Goal: Information Seeking & Learning: Find contact information

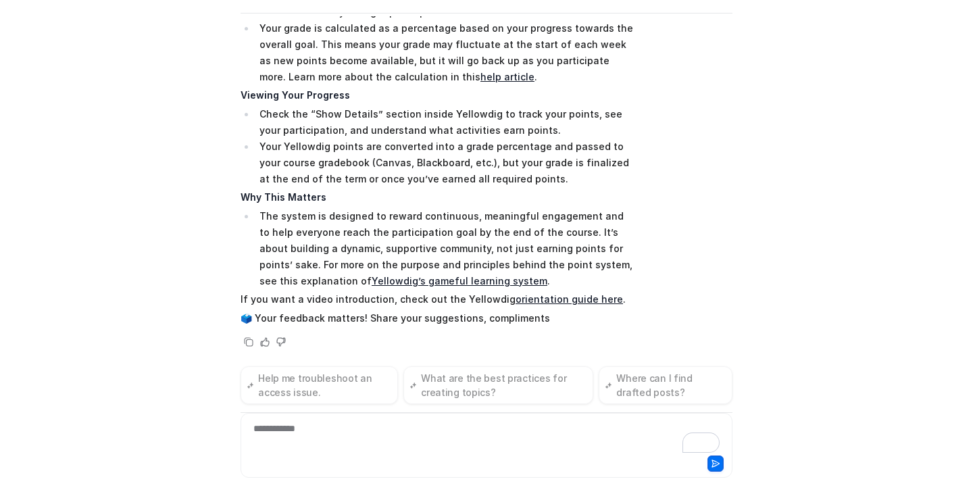
scroll to position [438, 0]
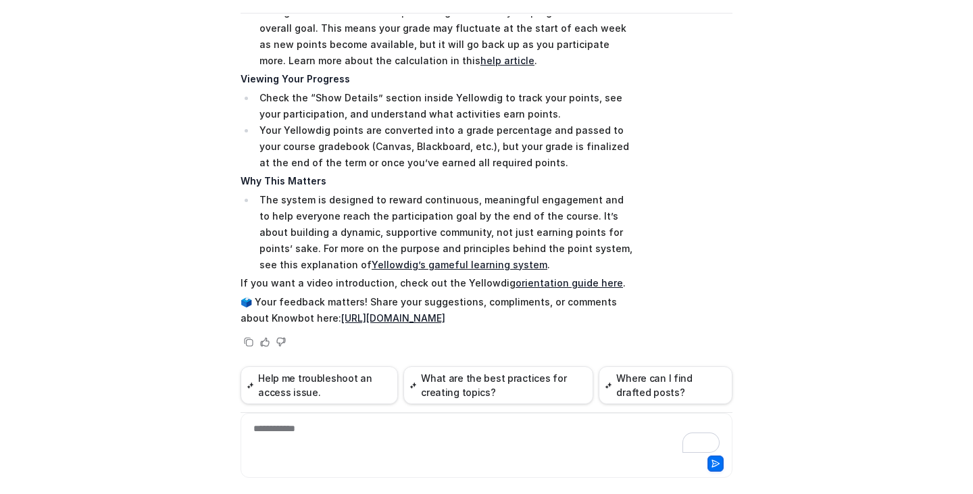
click at [528, 282] on link "orientation guide here" at bounding box center [569, 282] width 107 height 11
click at [388, 430] on div "To enrich screen reader interactions, please activate Accessibility in Grammarl…" at bounding box center [486, 437] width 485 height 31
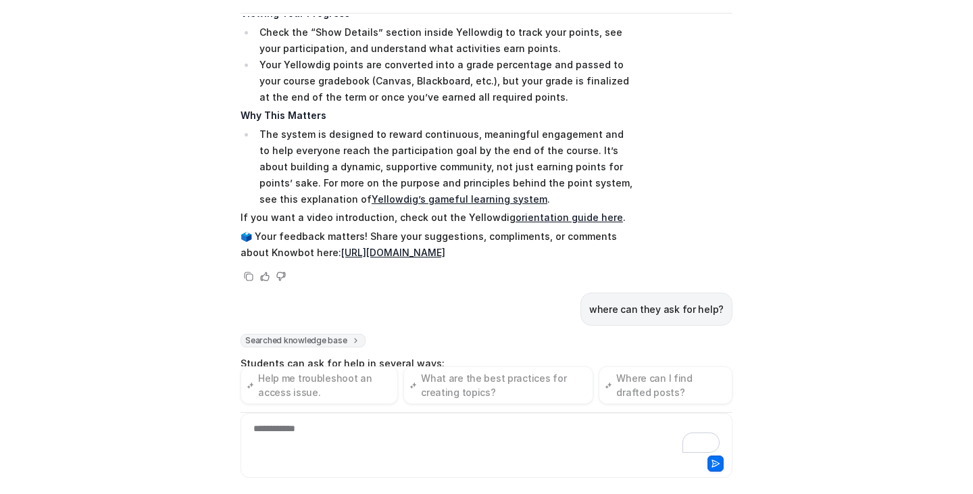
click at [766, 316] on div "Y Yellowdig Support Powered by eesel Reset Chat 👋 Hi there! Welcome to Knowbot,…" at bounding box center [486, 247] width 973 height 494
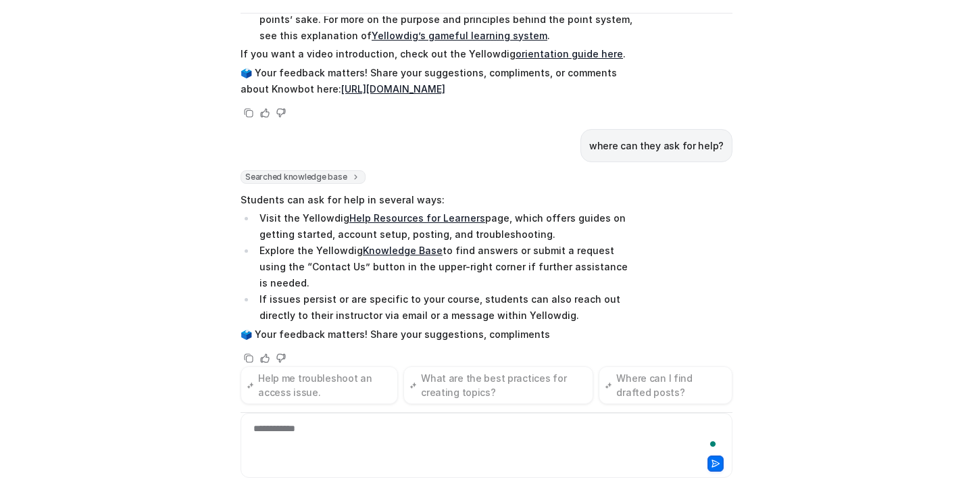
scroll to position [683, 0]
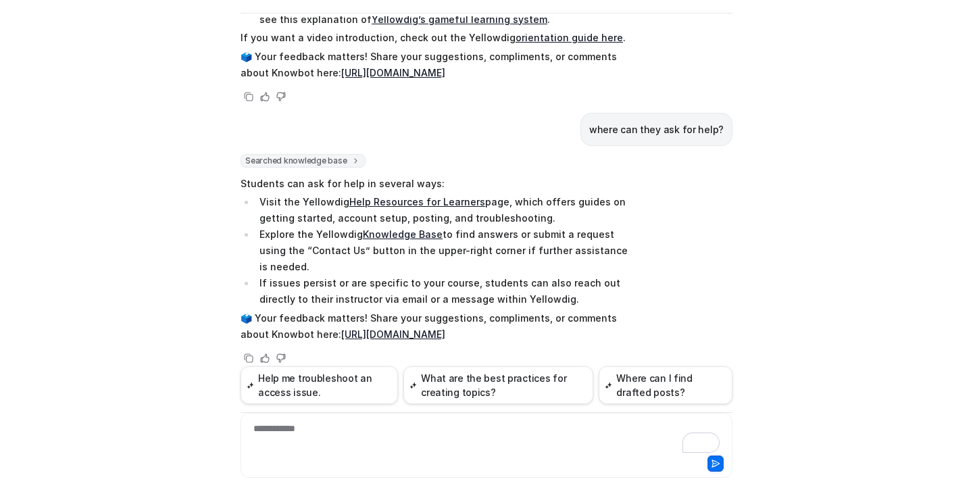
click at [441, 201] on link "Help Resources for Learners" at bounding box center [417, 201] width 136 height 11
click at [418, 234] on link "Knowledge Base" at bounding box center [403, 233] width 80 height 11
click at [428, 254] on li "Explore the Yellowdig Knowledge Base to find answers or submit a request using …" at bounding box center [445, 250] width 380 height 49
drag, startPoint x: 255, startPoint y: 235, endPoint x: 624, endPoint y: 248, distance: 369.9
click at [624, 248] on li "Explore the Yellowdig Knowledge Base to find answers or submit a request using …" at bounding box center [445, 250] width 380 height 49
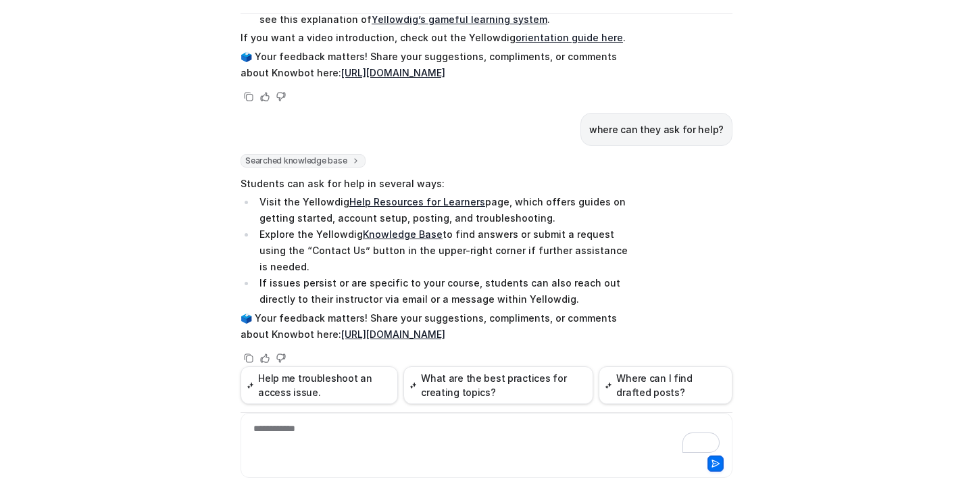
copy li "Explore the Yellowdig Knowledge Base to find answers or submit a request using …"
click at [535, 284] on li "If issues persist or are specific to your course, students can also reach out d…" at bounding box center [445, 291] width 380 height 32
click at [402, 432] on div "To enrich screen reader interactions, please activate Accessibility in Grammarl…" at bounding box center [486, 437] width 485 height 31
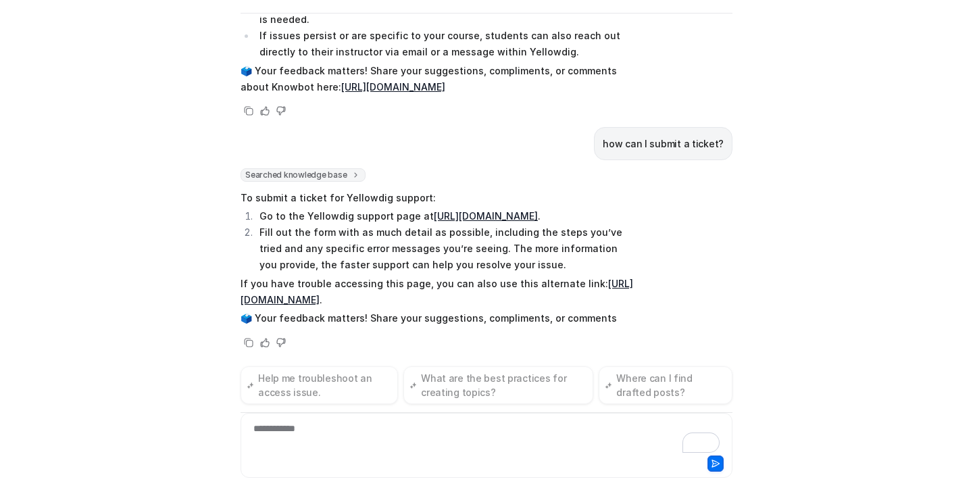
scroll to position [947, 0]
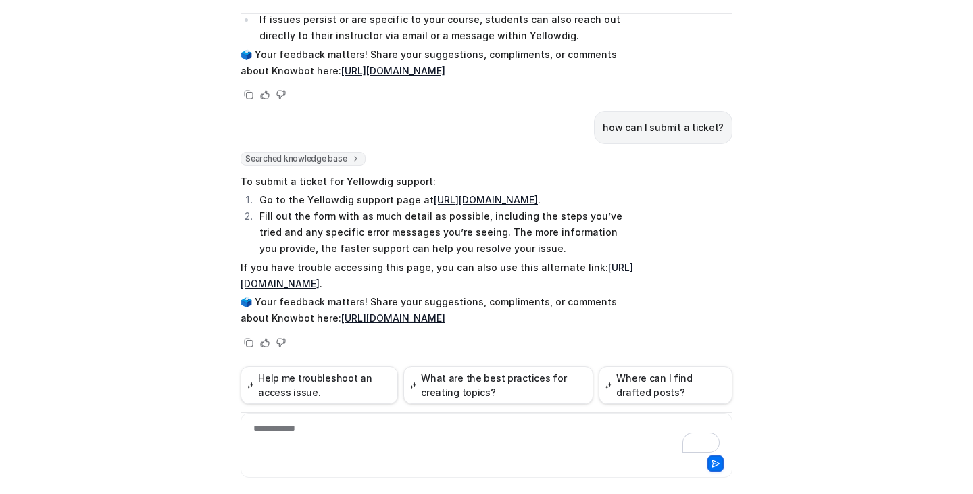
click at [532, 194] on link "[URL][DOMAIN_NAME]" at bounding box center [486, 199] width 104 height 11
click at [396, 281] on link "[URL][DOMAIN_NAME]" at bounding box center [437, 276] width 393 height 28
click at [391, 419] on div "**********" at bounding box center [487, 445] width 492 height 65
click at [374, 428] on div "**********" at bounding box center [486, 437] width 485 height 31
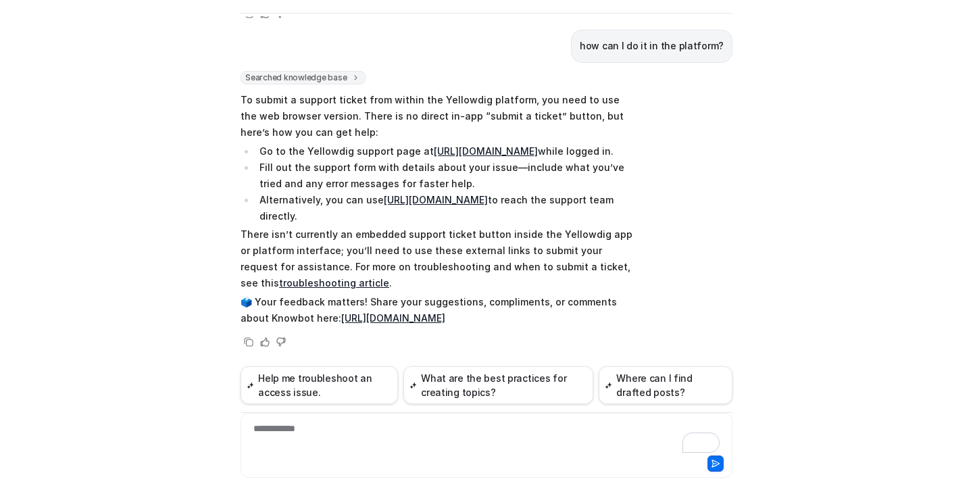
scroll to position [1224, 0]
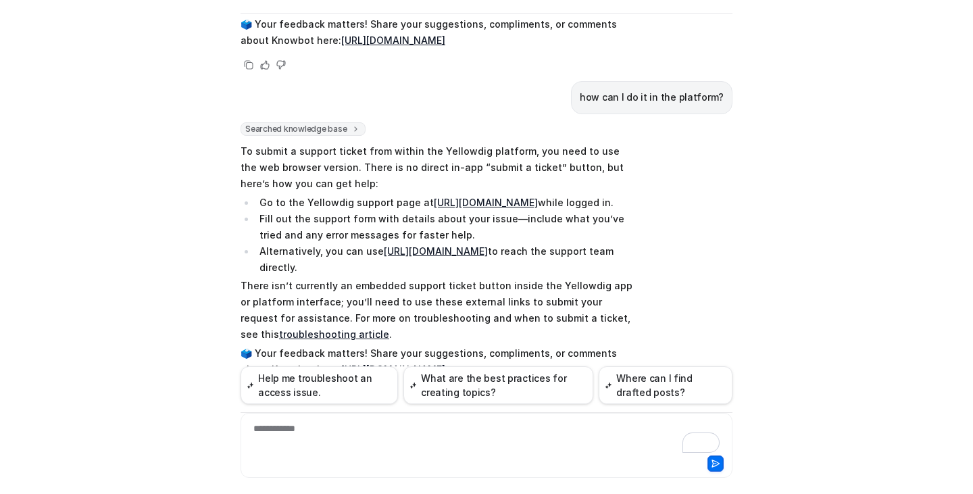
click at [468, 202] on link "[URL][DOMAIN_NAME]" at bounding box center [486, 202] width 104 height 11
